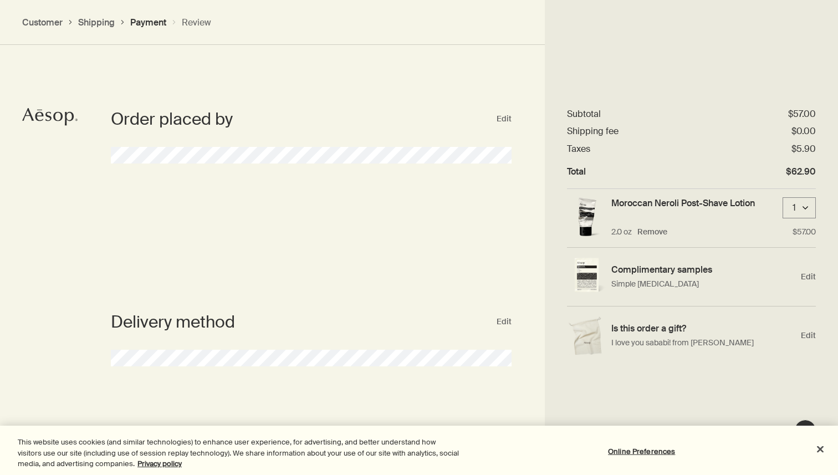
select select "US"
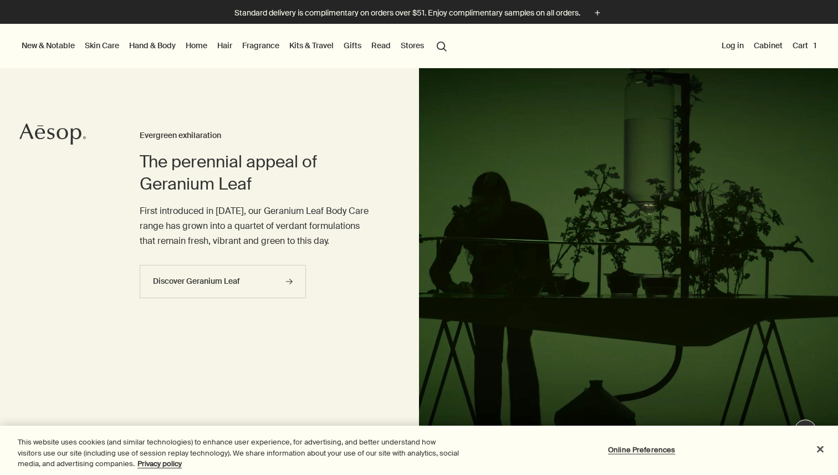
click at [106, 48] on link "Skin Care" at bounding box center [102, 45] width 39 height 14
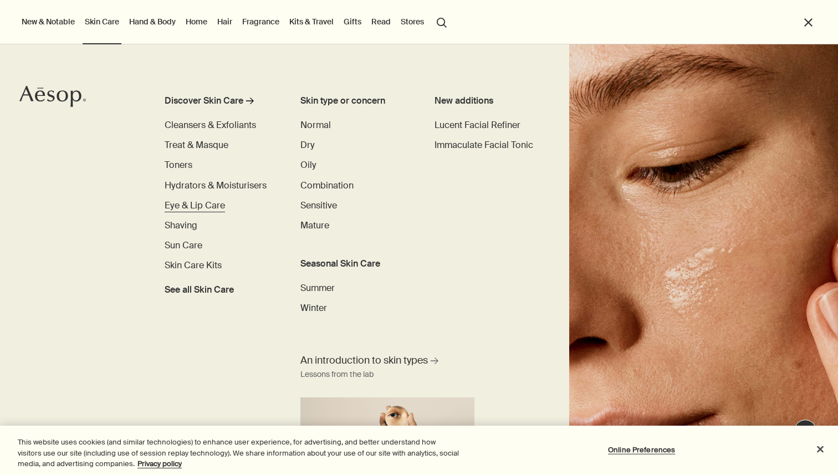
click at [211, 207] on span "Eye & Lip Care" at bounding box center [195, 206] width 60 height 12
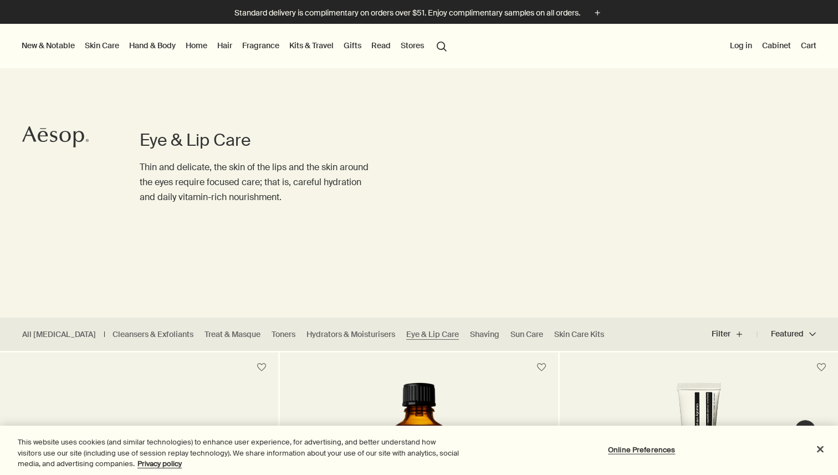
click at [105, 50] on link "Skin Care" at bounding box center [102, 45] width 39 height 14
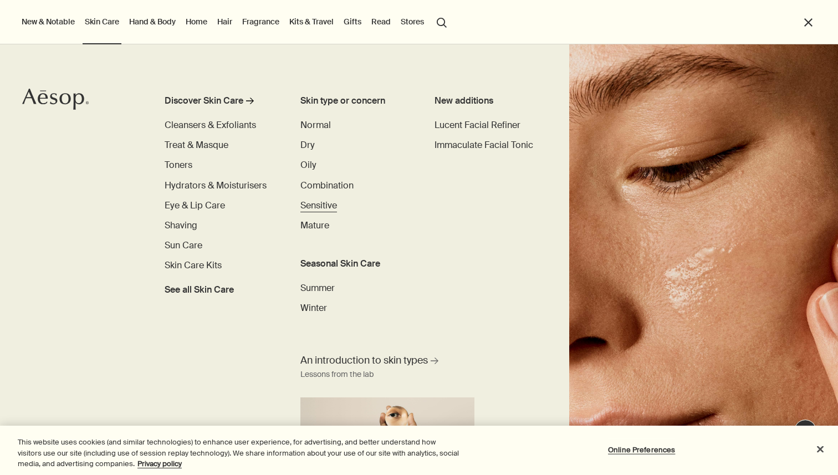
click at [318, 211] on span "Sensitive" at bounding box center [318, 206] width 37 height 12
click at [313, 205] on span "Sensitive" at bounding box center [318, 206] width 37 height 12
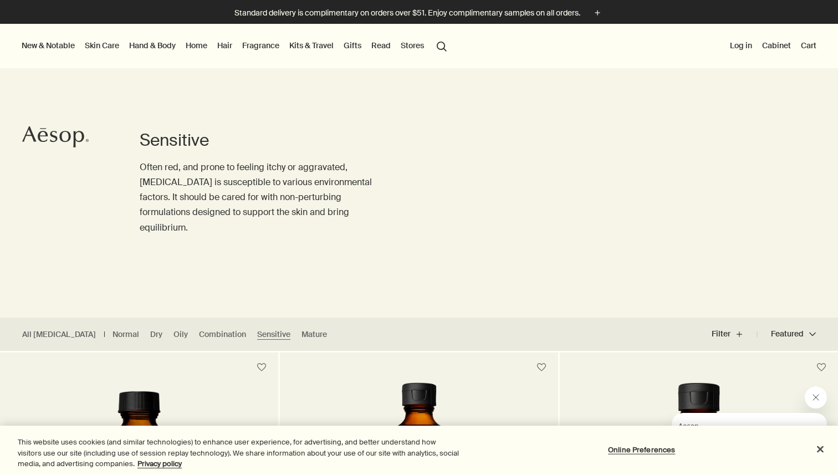
click at [809, 44] on button "Cart" at bounding box center [809, 45] width 20 height 14
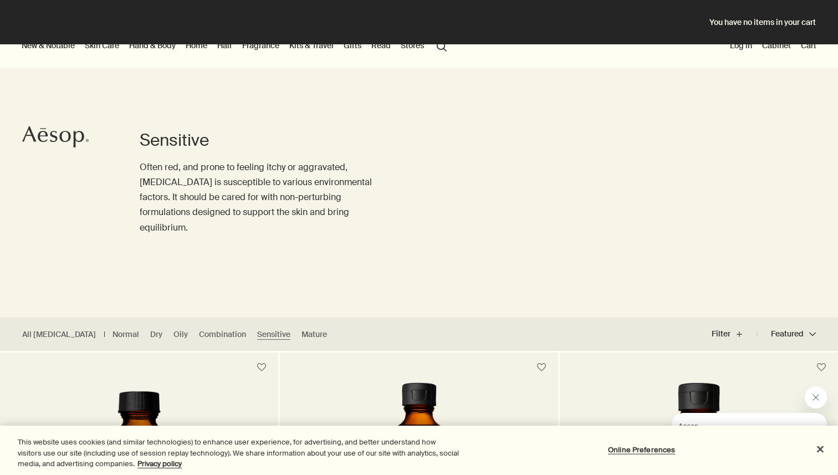
click at [785, 21] on div "You have no items in your cart" at bounding box center [419, 22] width 838 height 44
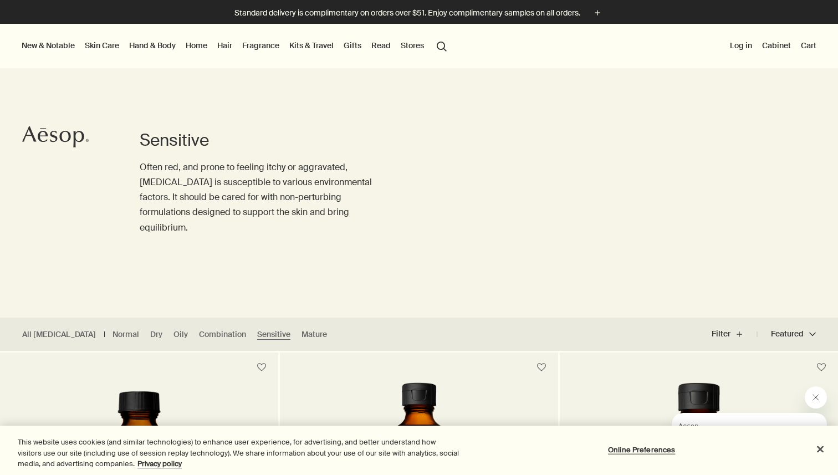
click at [744, 45] on button "Log in" at bounding box center [741, 45] width 27 height 14
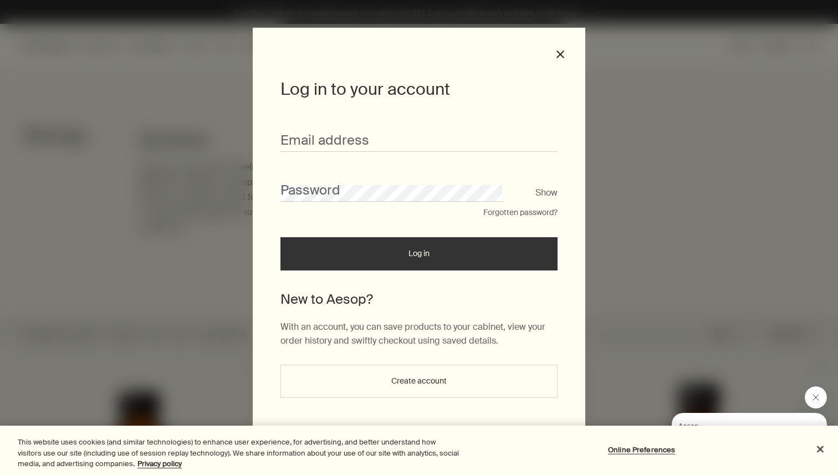
click at [475, 125] on div "Email address" at bounding box center [418, 135] width 277 height 34
click at [462, 133] on input "Email address" at bounding box center [418, 141] width 277 height 21
click at [379, 141] on input "**********" at bounding box center [418, 141] width 277 height 21
type input "**********"
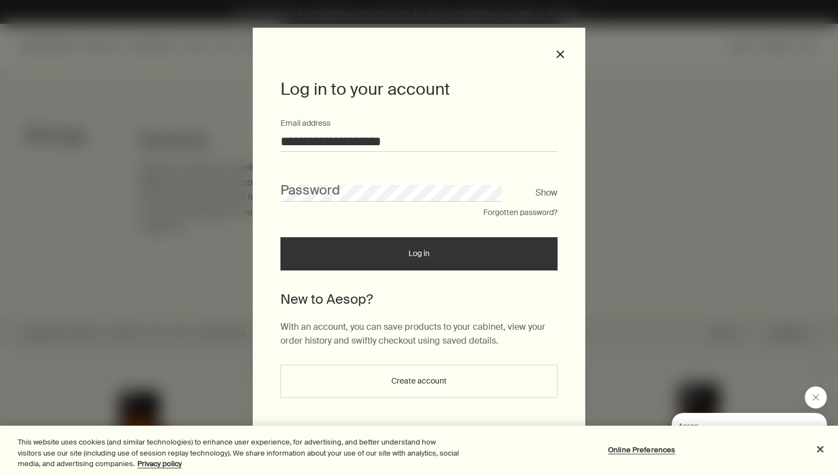
click at [337, 218] on form "**********" at bounding box center [418, 194] width 277 height 153
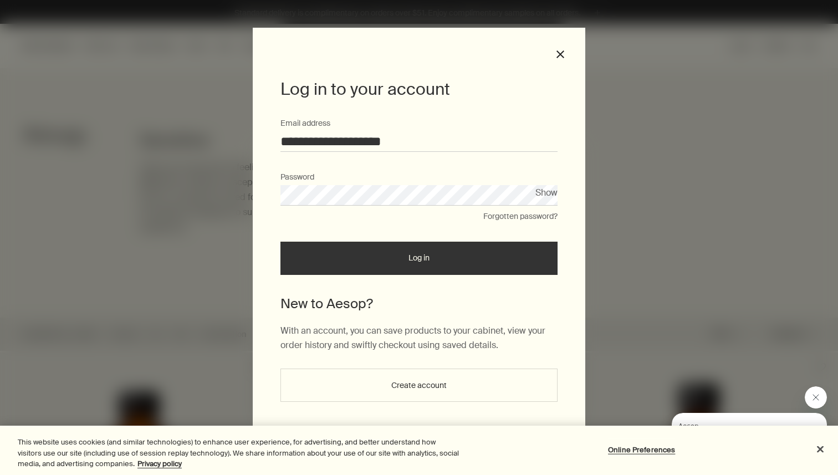
click at [357, 261] on button "Log in" at bounding box center [418, 258] width 277 height 33
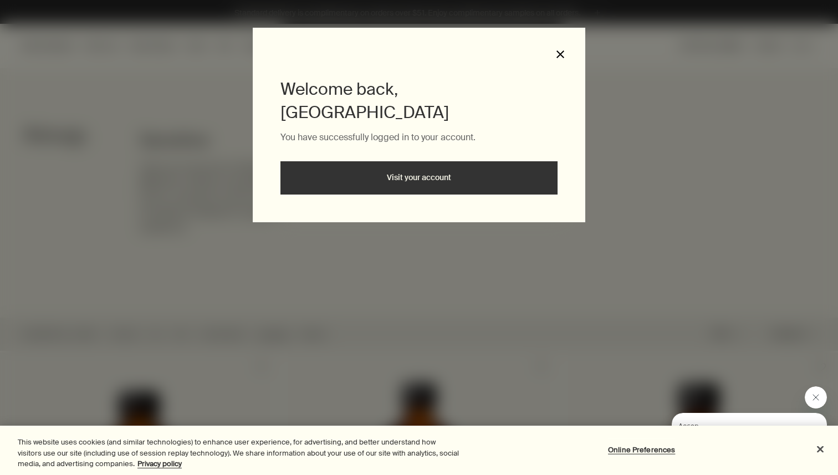
click at [563, 57] on button "close" at bounding box center [560, 54] width 10 height 10
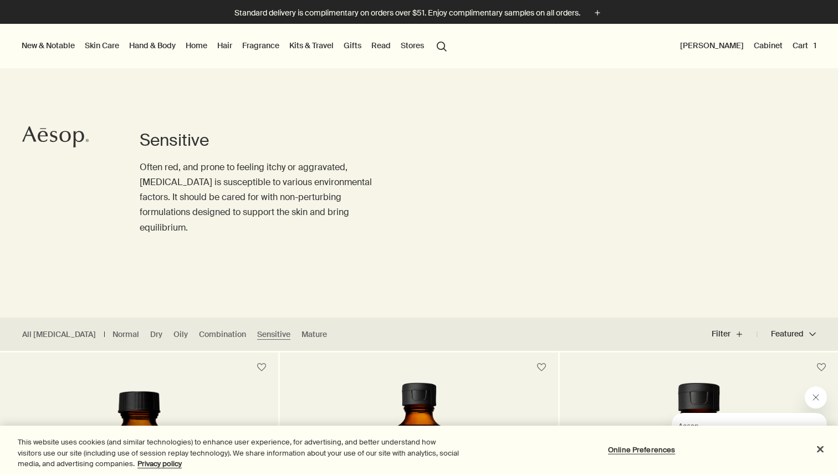
click at [805, 42] on button "Cart 1" at bounding box center [804, 45] width 28 height 14
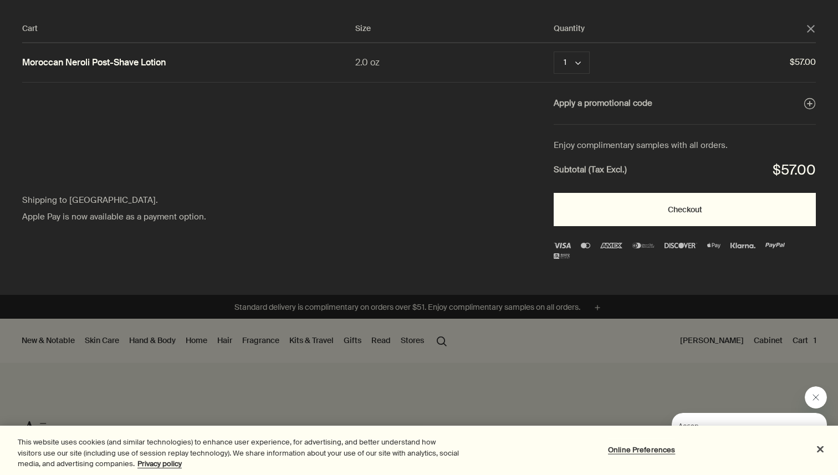
click at [753, 208] on button "Checkout" at bounding box center [685, 209] width 262 height 33
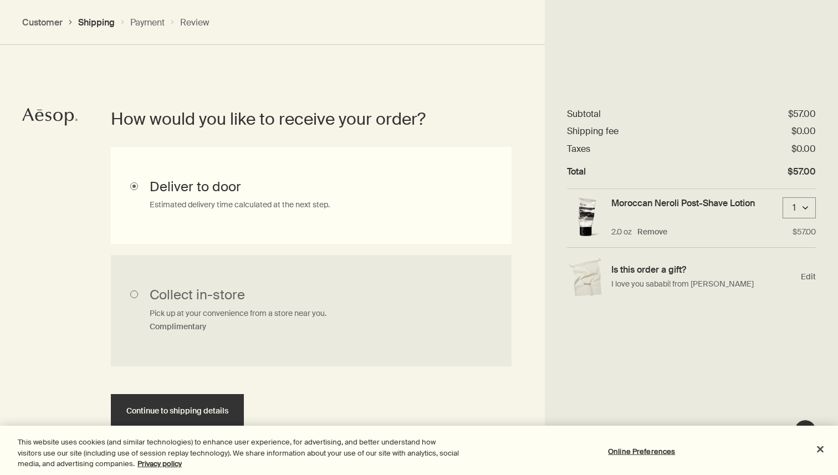
scroll to position [283, 0]
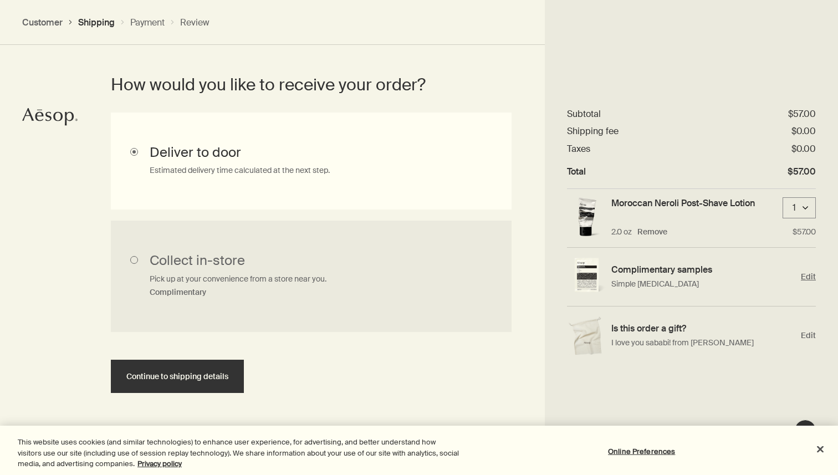
click at [807, 272] on span "Edit" at bounding box center [808, 277] width 15 height 11
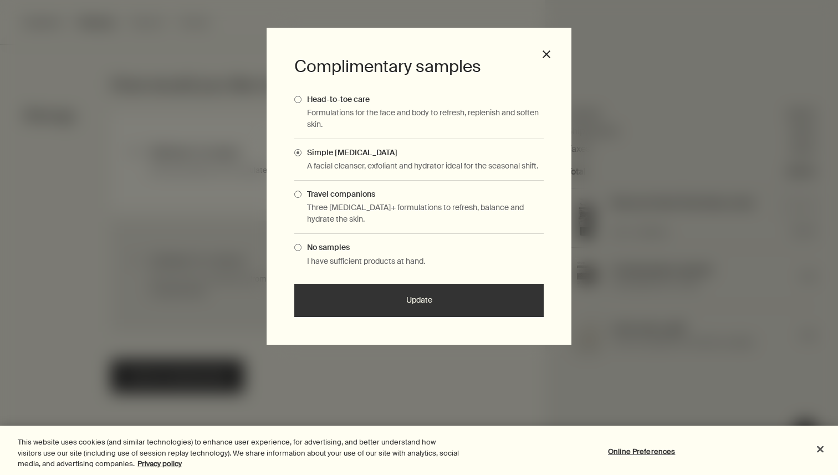
click at [664, 217] on div "Complimentary samples Head-to-toe care Formulations for the face and body to re…" at bounding box center [419, 237] width 838 height 475
click at [565, 52] on div "Complimentary samples Head-to-toe care Formulations for the face and body to re…" at bounding box center [419, 186] width 305 height 317
click at [549, 50] on button "close" at bounding box center [547, 54] width 10 height 10
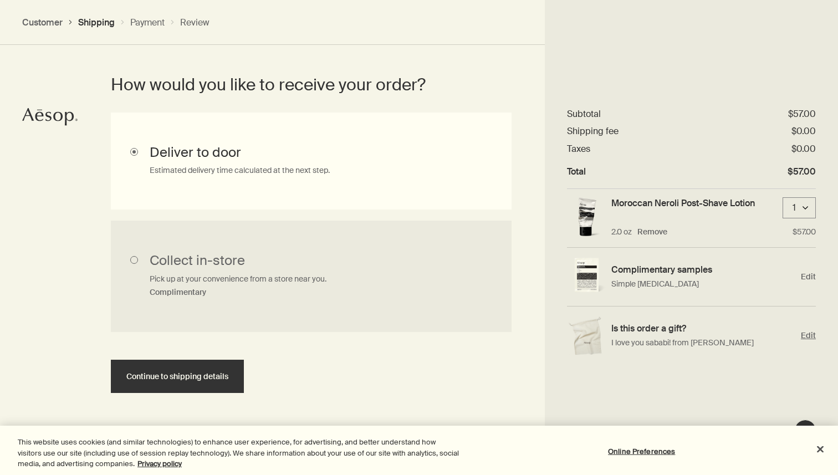
click at [688, 323] on h4 "Is this order a gift?" at bounding box center [703, 329] width 184 height 12
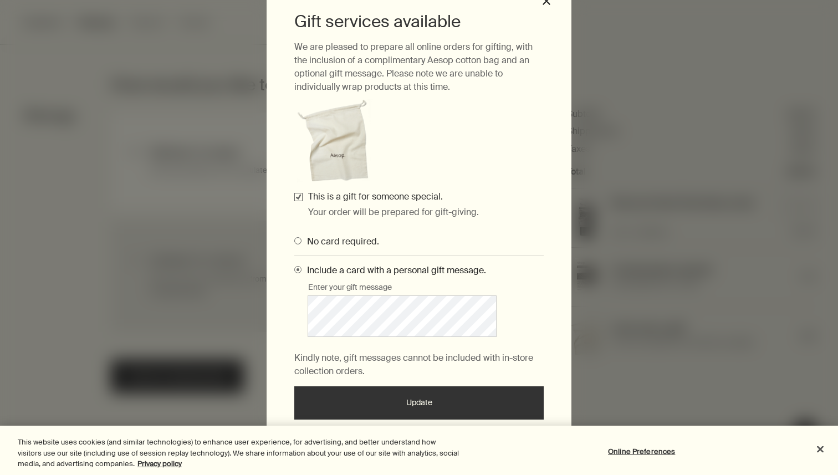
scroll to position [63, 0]
click at [589, 322] on div "Gift services available We are pleased to prepare all online orders for gifting…" at bounding box center [419, 237] width 838 height 475
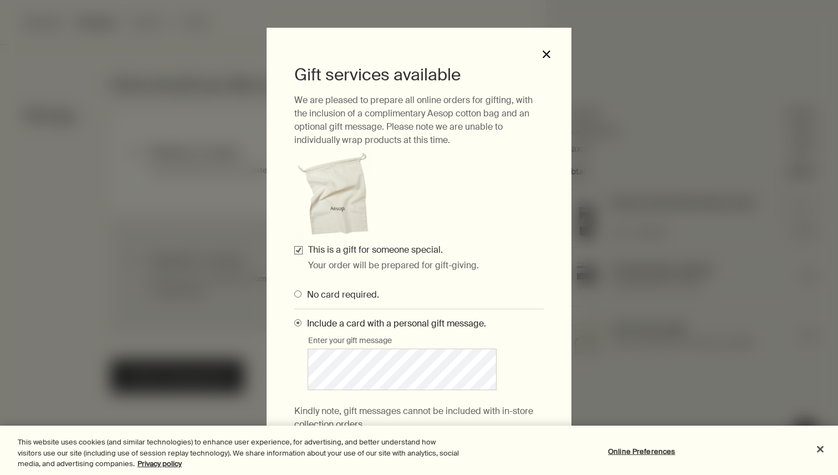
click at [542, 50] on button "close" at bounding box center [547, 54] width 10 height 10
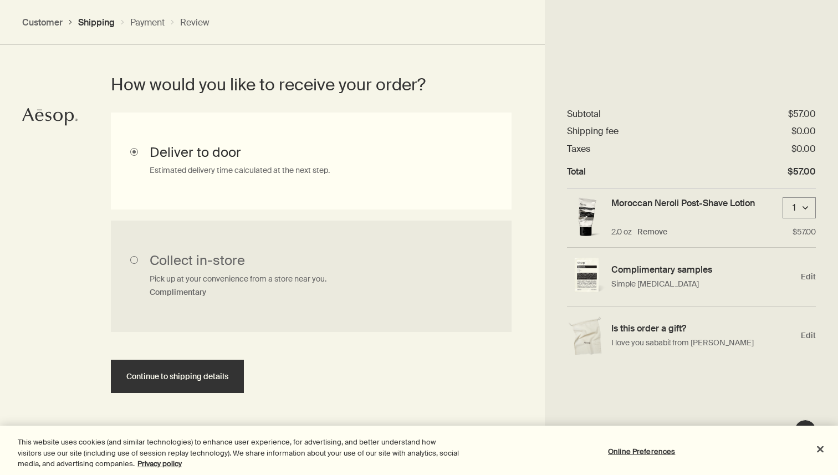
scroll to position [63, 0]
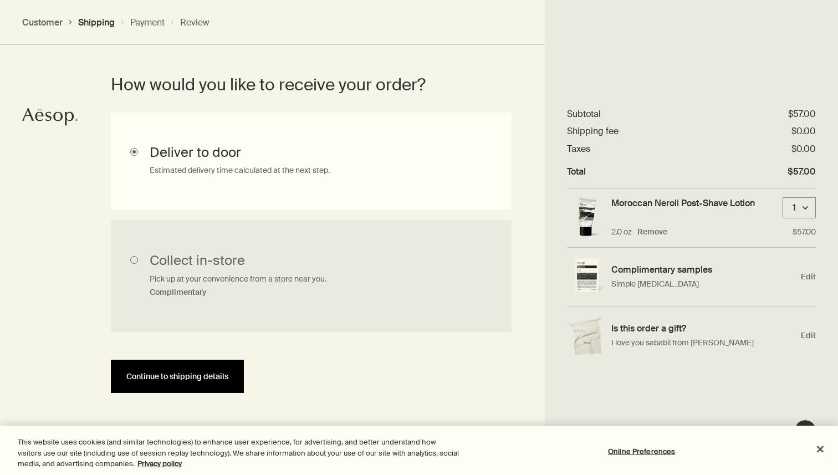
click at [238, 360] on button "Continue to shipping details" at bounding box center [177, 376] width 133 height 33
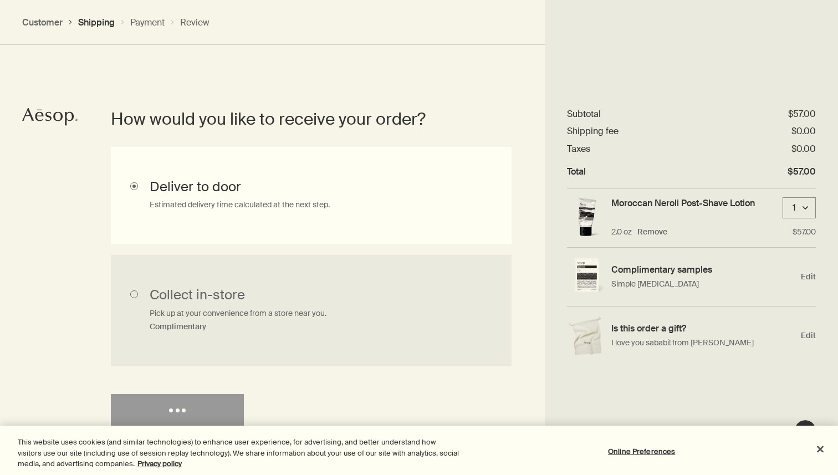
select select "US"
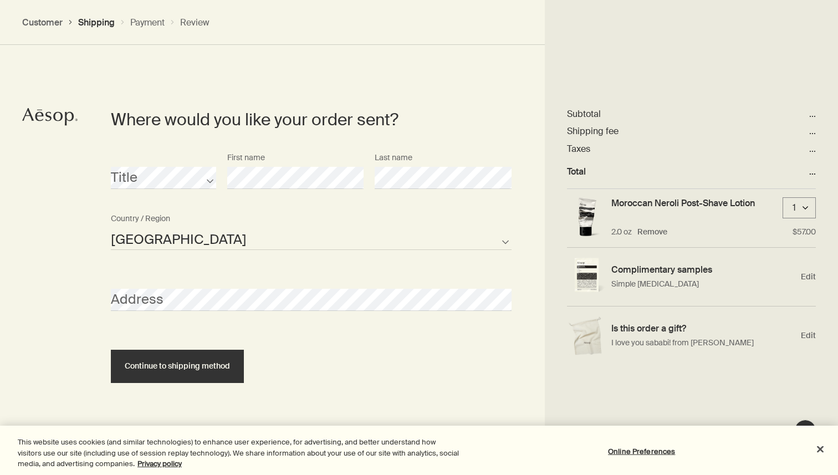
scroll to position [480, 0]
select select "US"
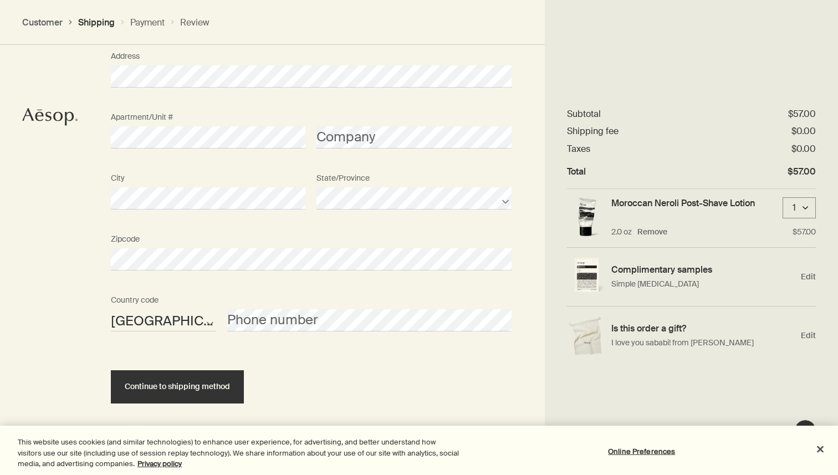
scroll to position [704, 0]
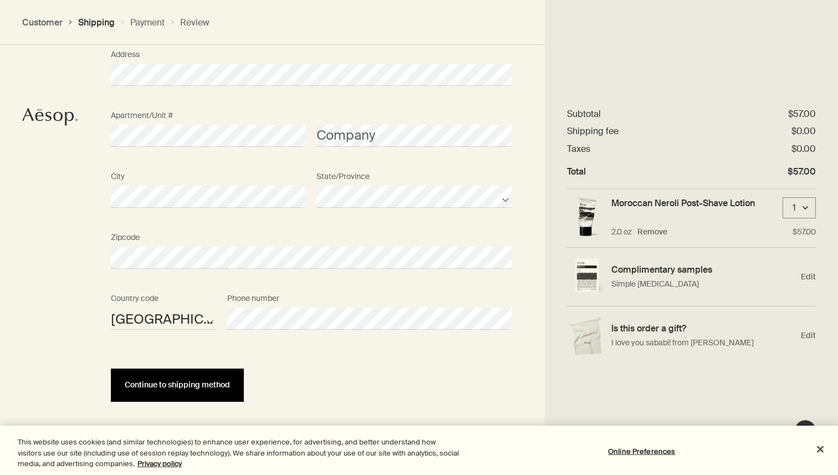
click at [220, 373] on button "Continue to shipping method" at bounding box center [177, 385] width 133 height 33
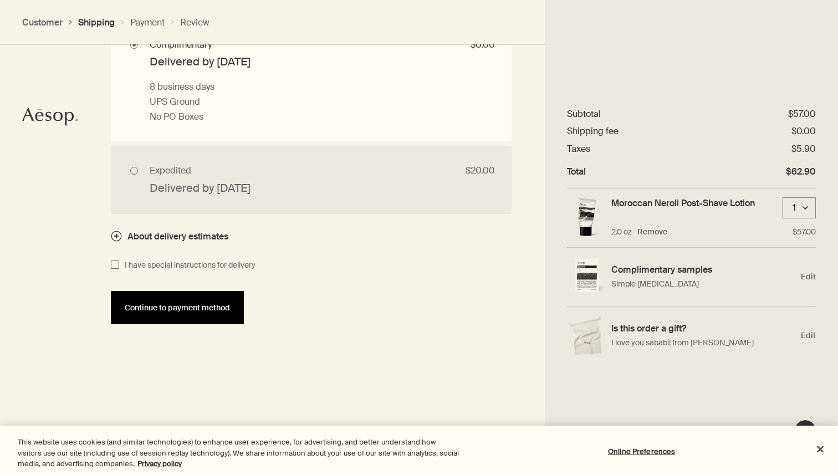
scroll to position [1089, 0]
click at [215, 300] on button "Continue to payment method" at bounding box center [177, 306] width 133 height 33
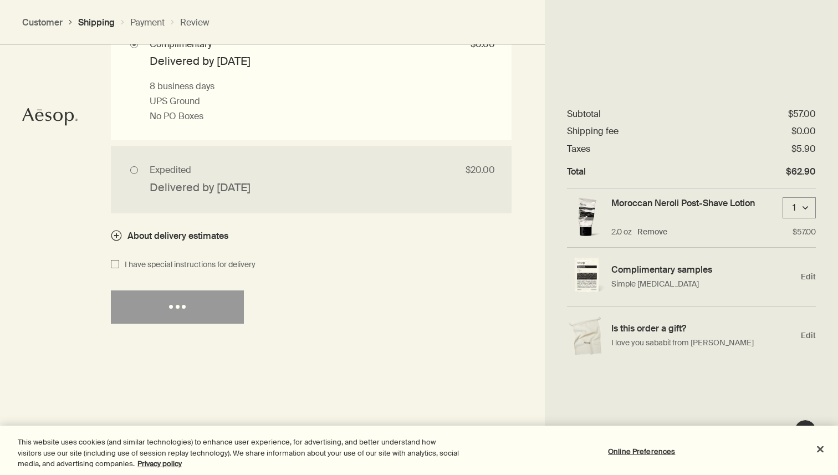
select select "US"
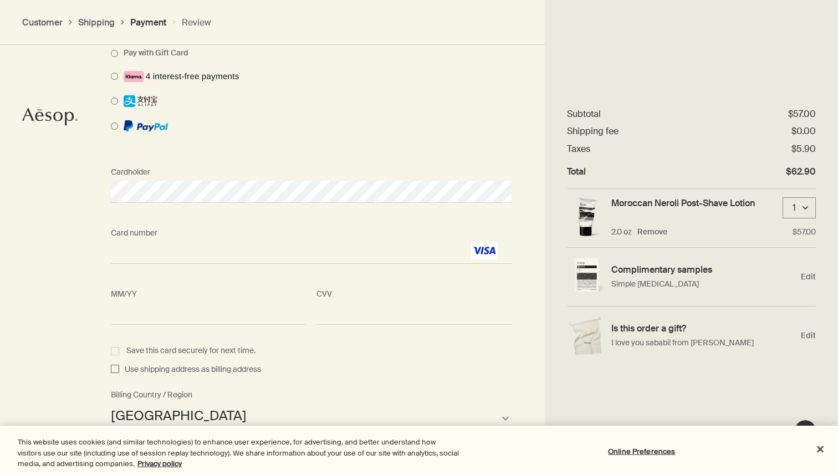
scroll to position [940, 0]
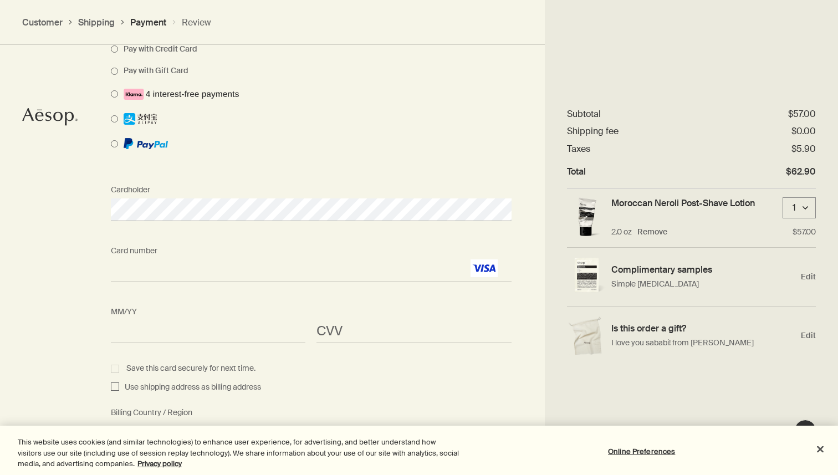
select select "US"
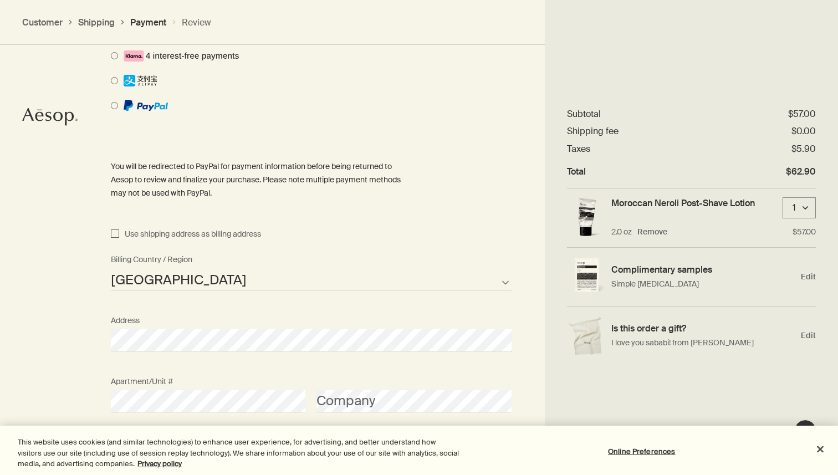
scroll to position [979, 0]
click at [223, 282] on select "Afghanistan Albania Algeria American Samoa Andorra Angola Anguilla Antarctica A…" at bounding box center [311, 278] width 401 height 22
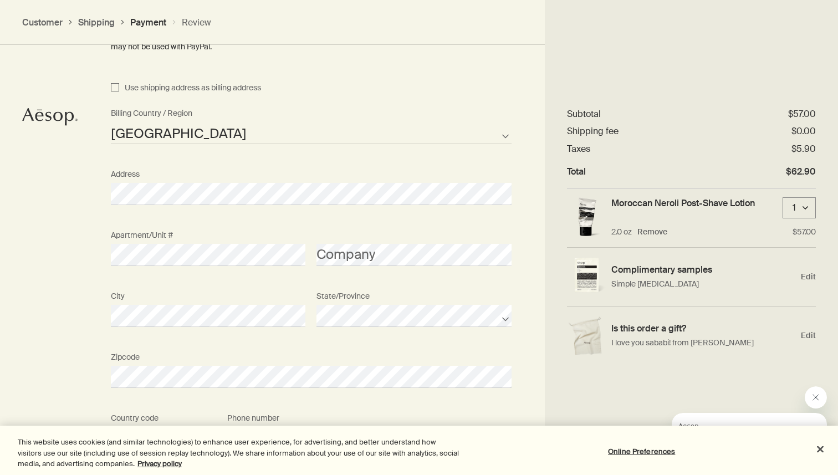
click at [166, 83] on span "Use shipping address as billing address" at bounding box center [190, 87] width 142 height 13
click at [119, 83] on input "Use shipping address as billing address" at bounding box center [115, 87] width 8 height 13
checkbox input "true"
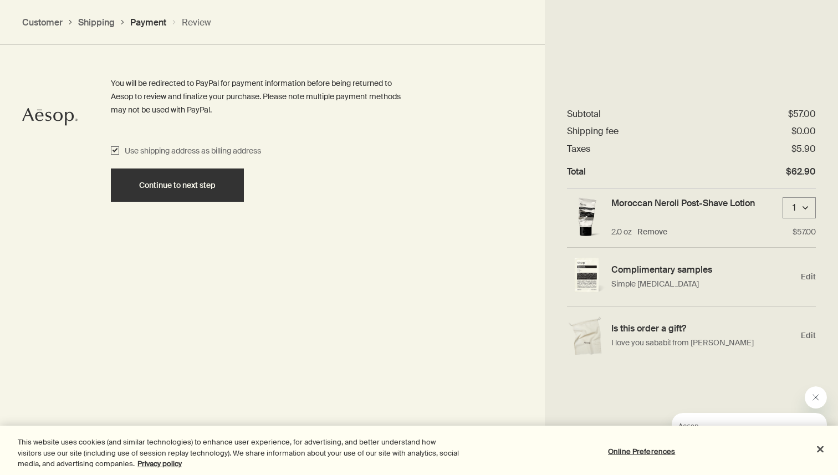
scroll to position [1061, 0]
click at [220, 183] on div "Continue to next step" at bounding box center [177, 185] width 106 height 8
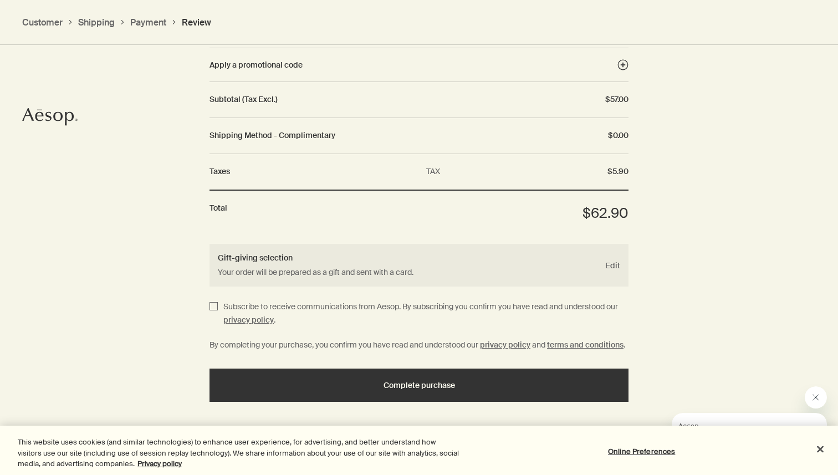
scroll to position [1321, 0]
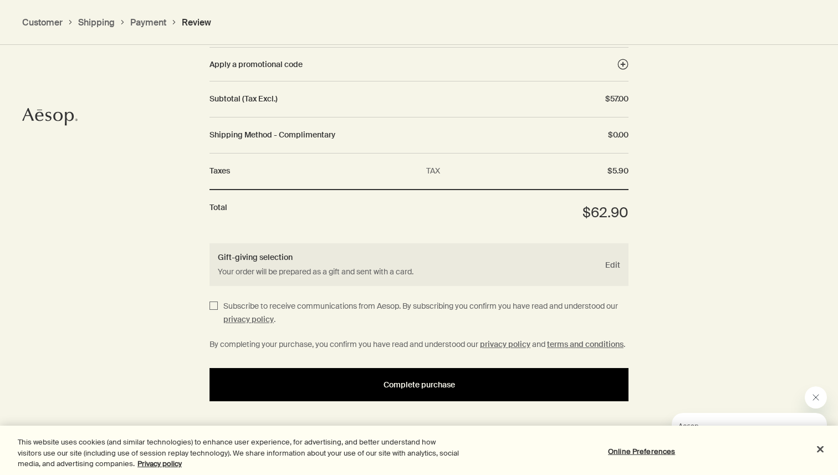
click at [365, 386] on div "Complete purchase" at bounding box center [419, 385] width 392 height 8
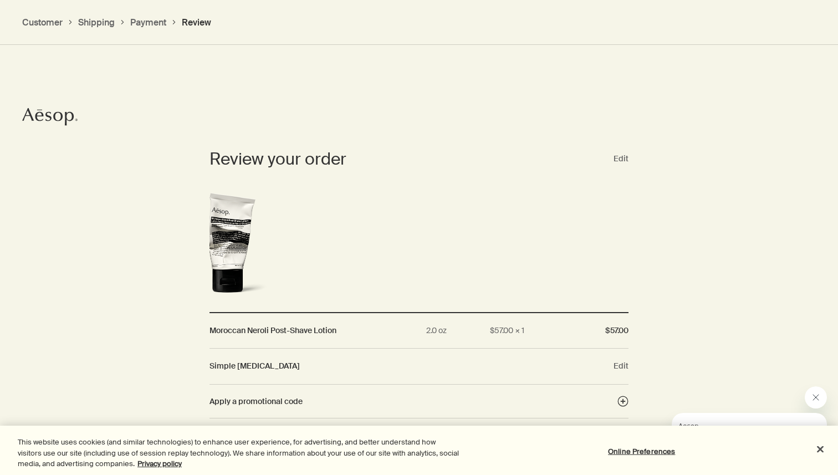
scroll to position [982, 0]
